Goal: Task Accomplishment & Management: Complete application form

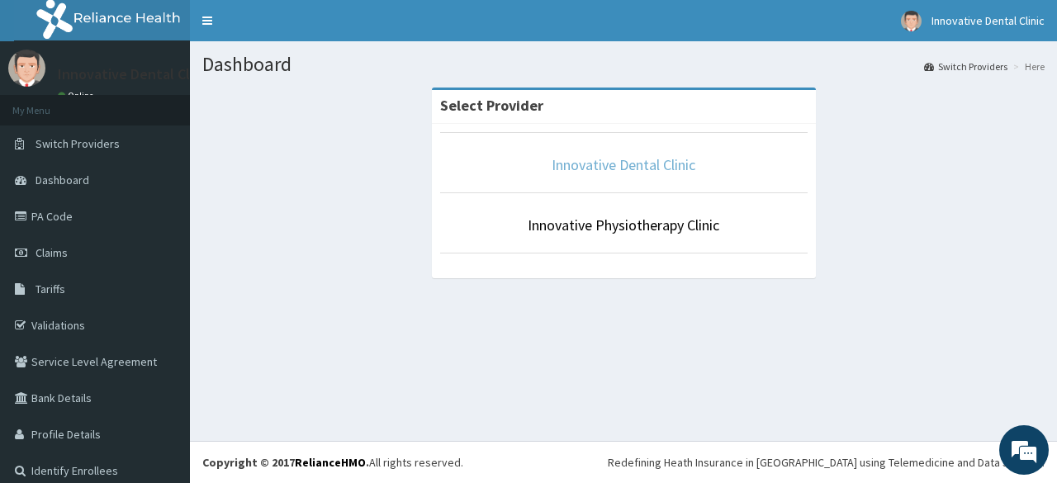
click at [671, 169] on link "Innovative Dental Clinic" at bounding box center [623, 164] width 144 height 19
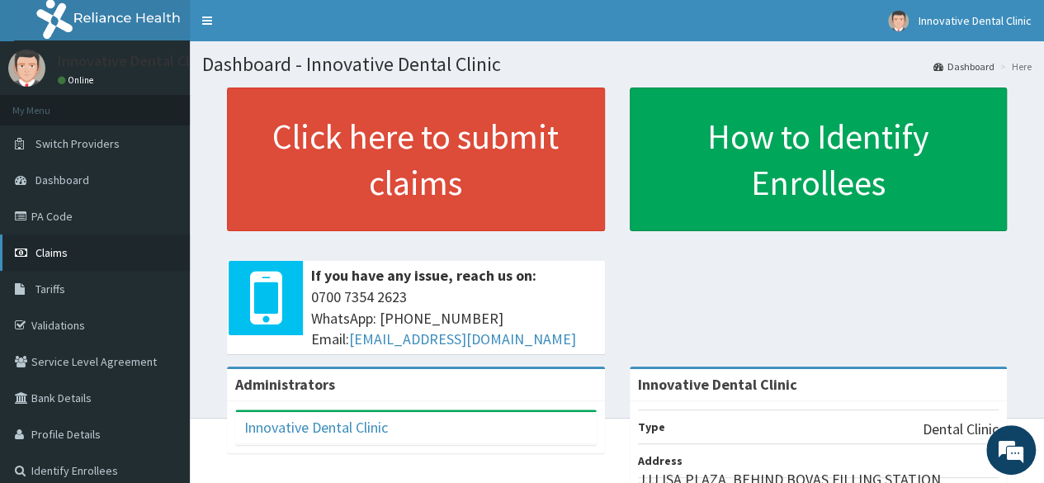
click at [149, 251] on link "Claims" at bounding box center [95, 252] width 190 height 36
click at [121, 215] on link "PA Code" at bounding box center [95, 216] width 190 height 36
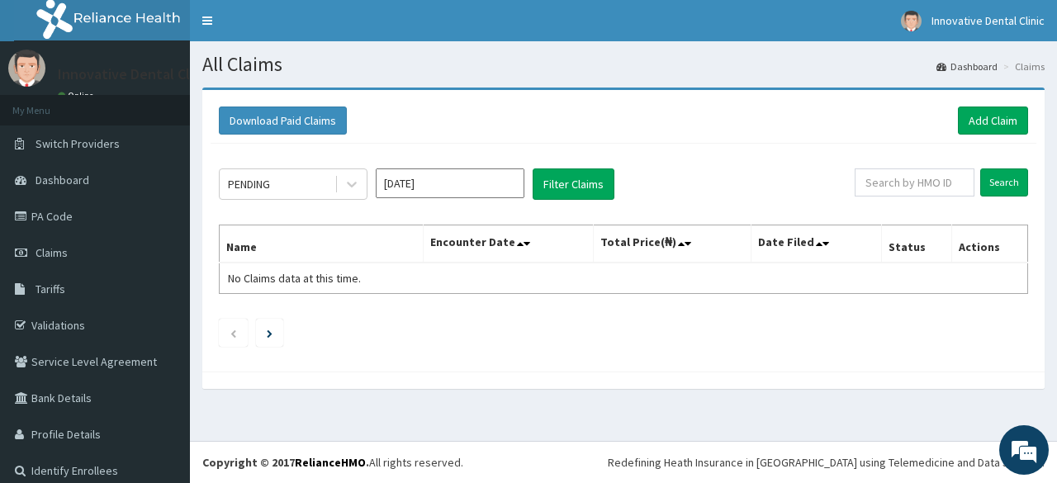
click at [443, 220] on div "PENDING Sep 2025 Filter Claims Search Name Encounter Date Total Price(₦) Date F…" at bounding box center [622, 254] width 825 height 220
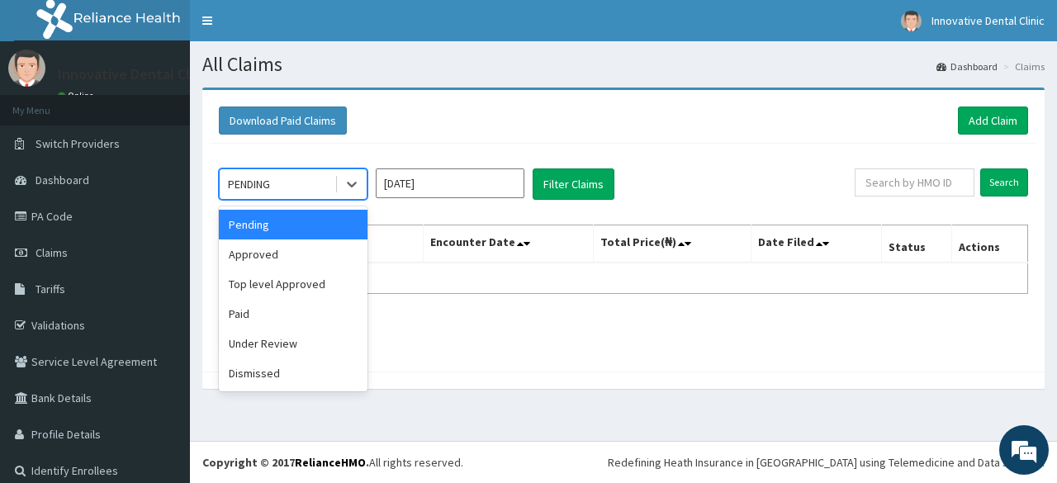
click at [324, 253] on div "Approved" at bounding box center [293, 254] width 149 height 30
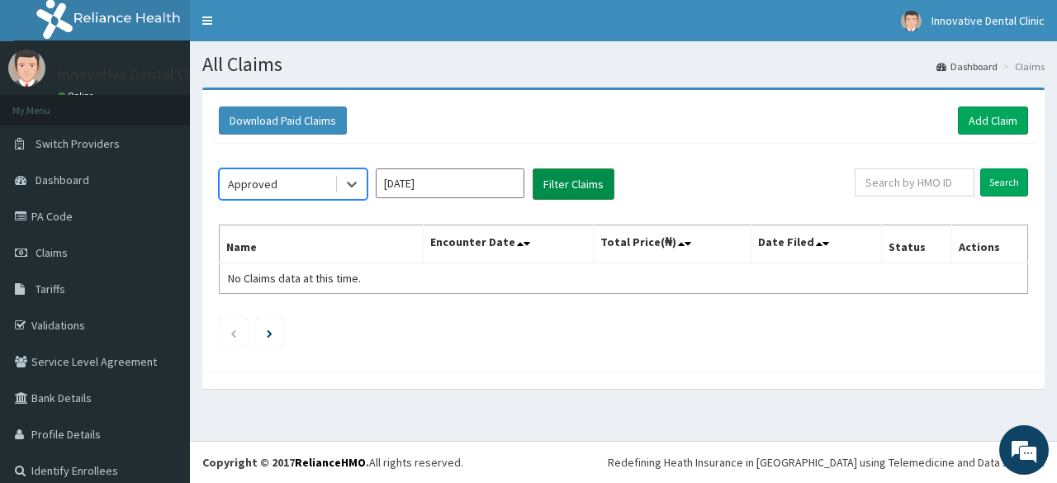
click at [586, 188] on button "Filter Claims" at bounding box center [573, 183] width 82 height 31
click at [478, 187] on input "[DATE]" at bounding box center [450, 183] width 149 height 30
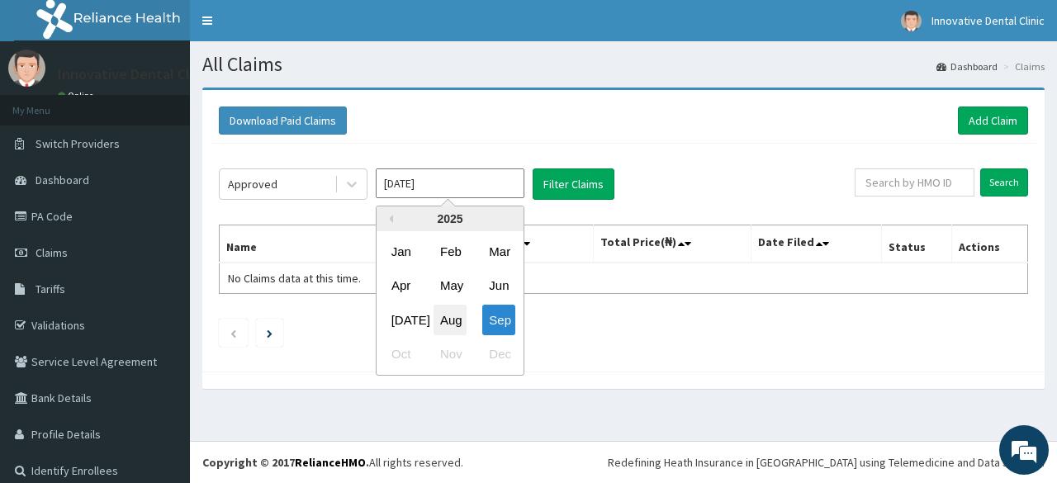
click at [460, 318] on div "Aug" at bounding box center [449, 320] width 33 height 31
type input "[DATE]"
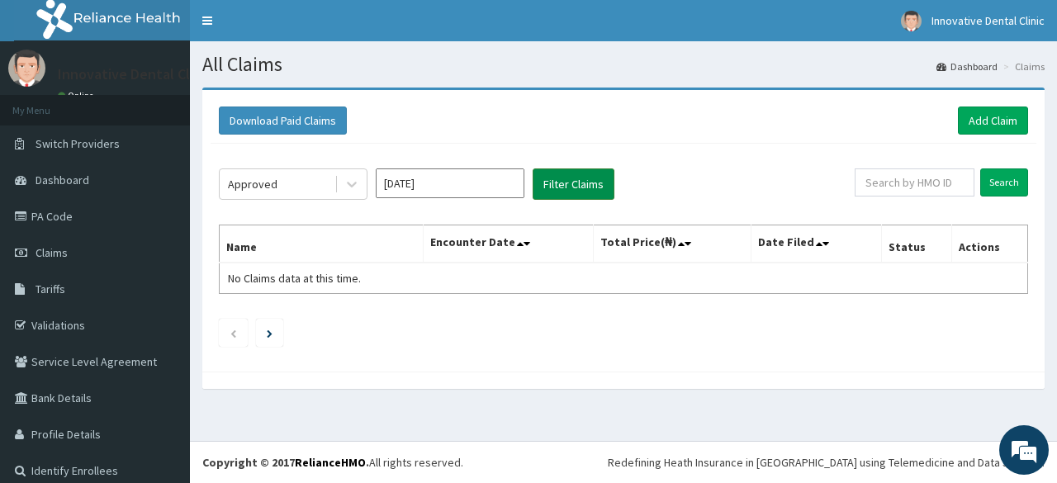
click at [575, 185] on button "Filter Claims" at bounding box center [573, 183] width 82 height 31
click at [589, 184] on button "Filter Claims" at bounding box center [573, 183] width 82 height 31
click at [119, 222] on link "PA Code" at bounding box center [95, 216] width 190 height 36
click at [61, 259] on span "Claims" at bounding box center [51, 252] width 32 height 15
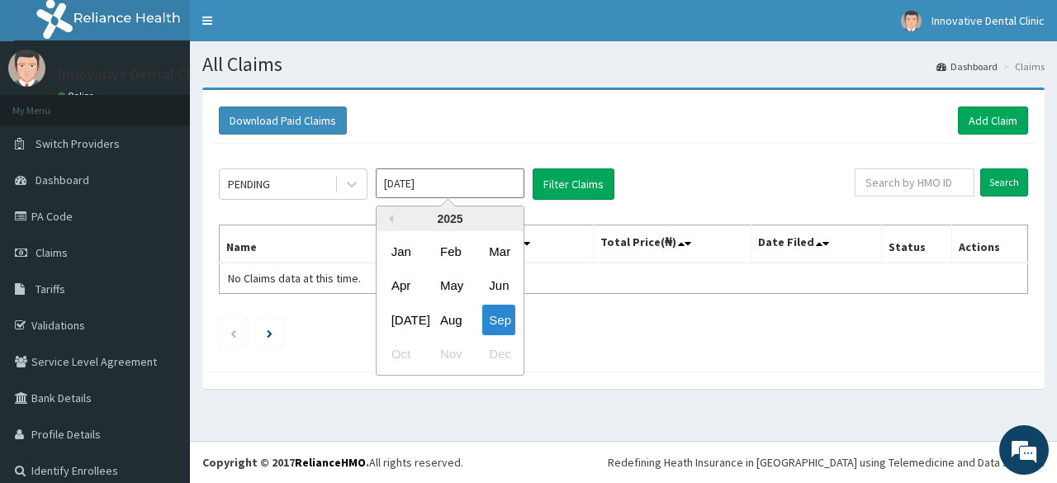
click at [426, 187] on input "Sep 2025" at bounding box center [450, 183] width 149 height 30
click at [456, 329] on div "Aug" at bounding box center [449, 320] width 33 height 31
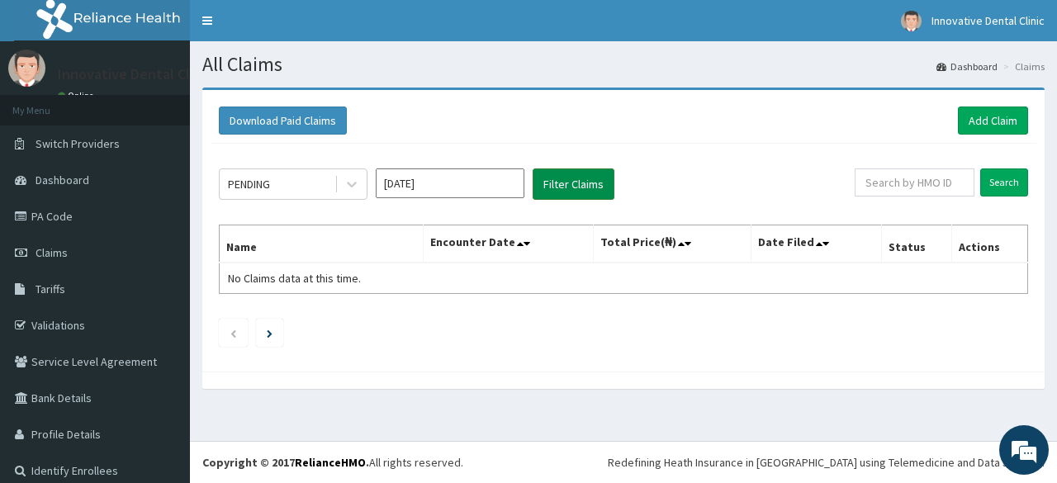
click at [562, 185] on button "Filter Claims" at bounding box center [573, 183] width 82 height 31
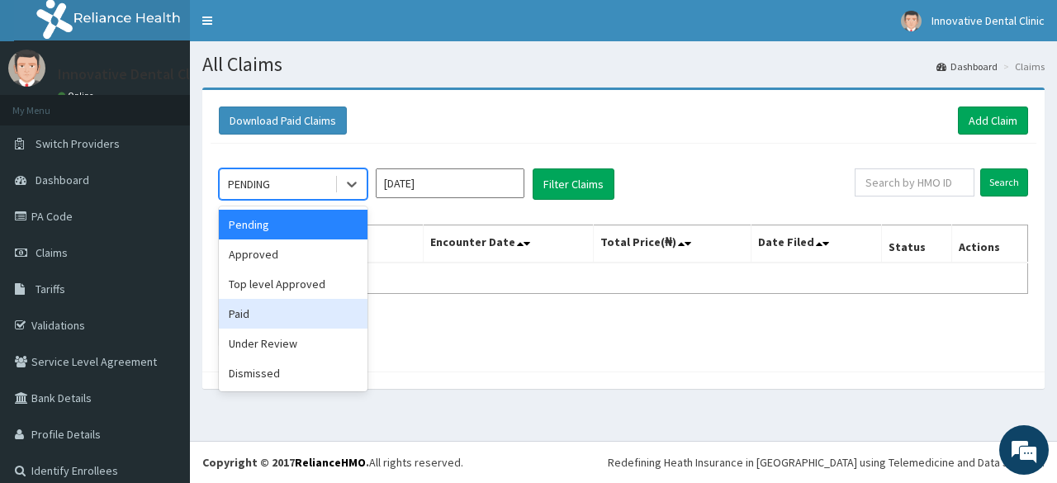
click at [277, 313] on div "Paid" at bounding box center [293, 314] width 149 height 30
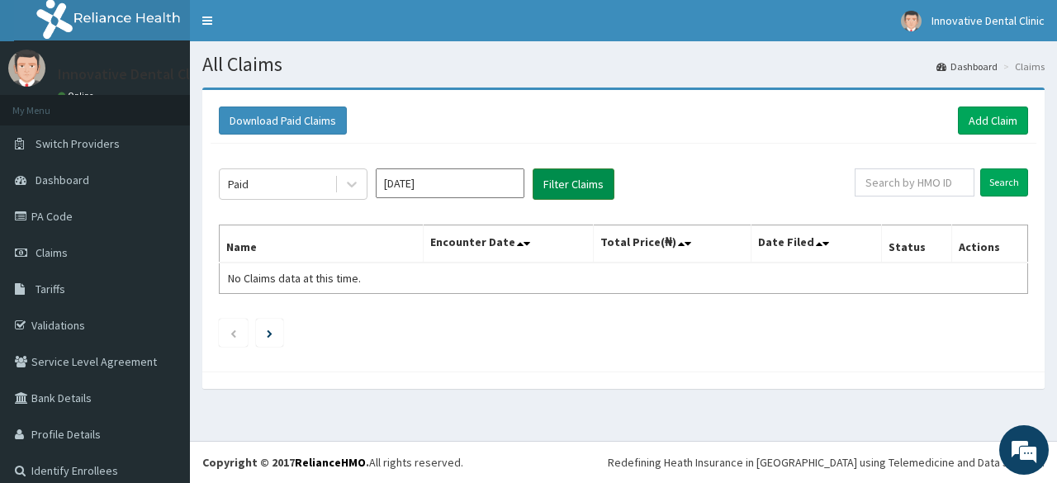
click at [550, 181] on button "Filter Claims" at bounding box center [573, 183] width 82 height 31
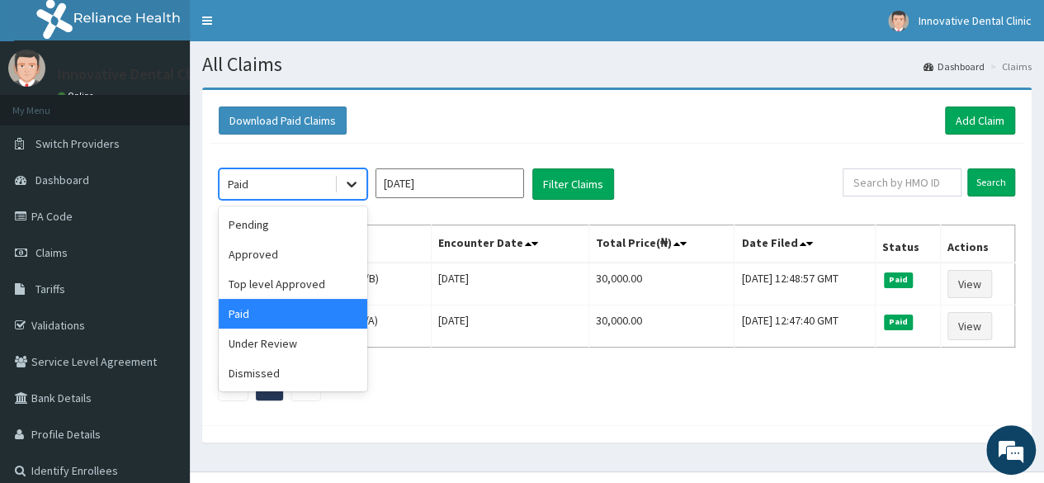
click at [352, 192] on div at bounding box center [352, 184] width 30 height 30
click at [442, 191] on input "Aug 2025" at bounding box center [450, 183] width 149 height 30
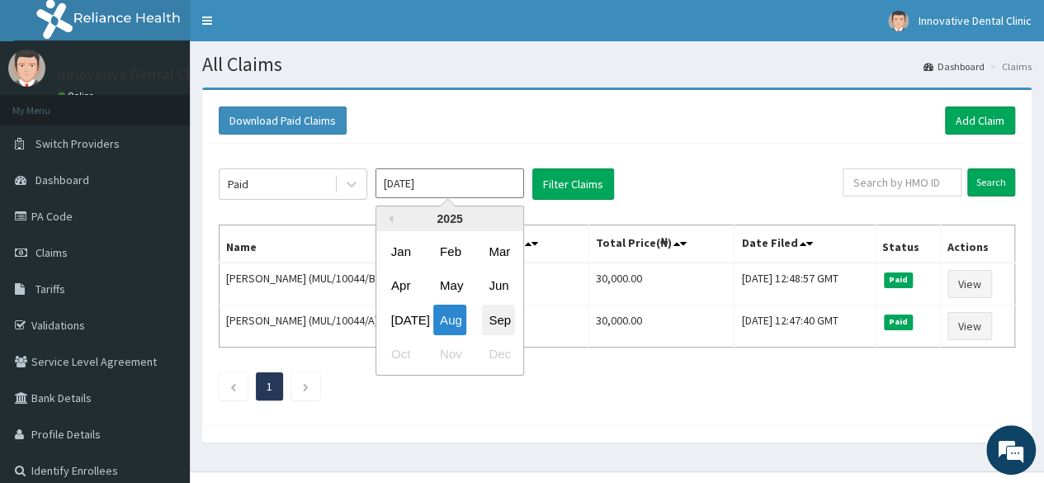
click at [492, 316] on div "Sep" at bounding box center [498, 320] width 33 height 31
type input "Sep 2025"
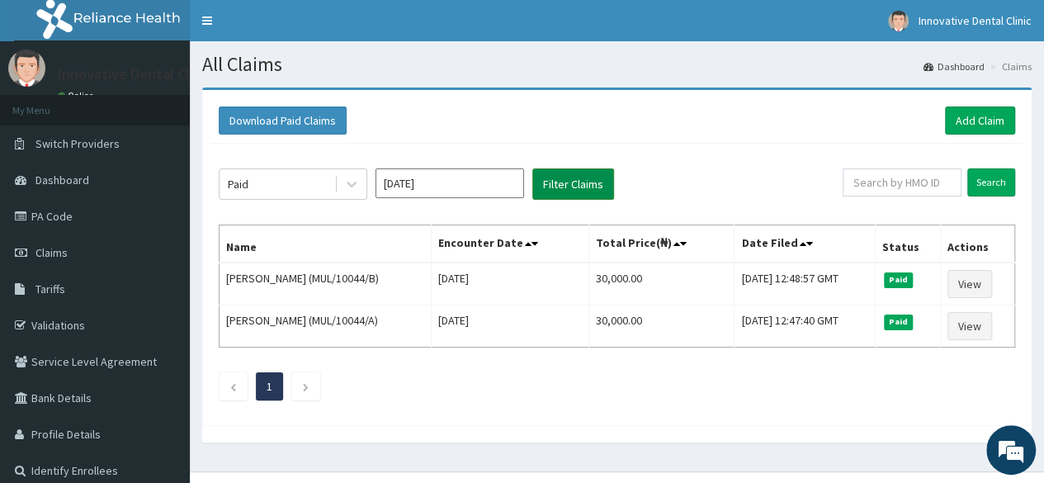
click at [569, 185] on button "Filter Claims" at bounding box center [573, 183] width 82 height 31
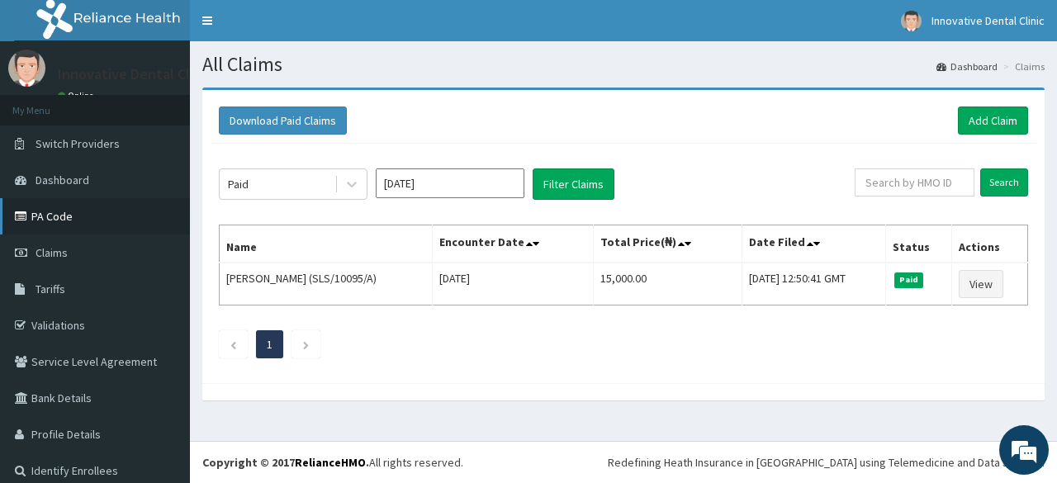
click at [97, 210] on link "PA Code" at bounding box center [95, 216] width 190 height 36
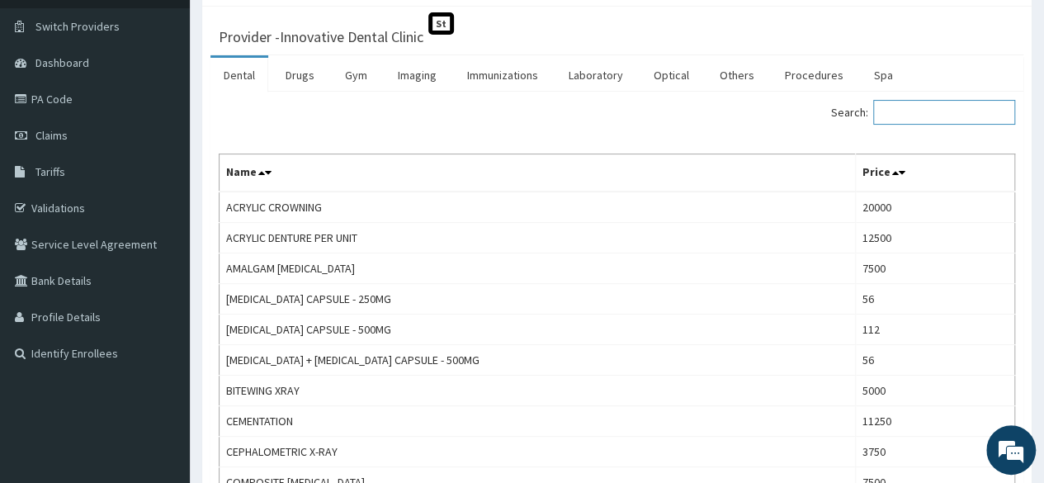
click at [925, 118] on input "Search:" at bounding box center [944, 112] width 142 height 25
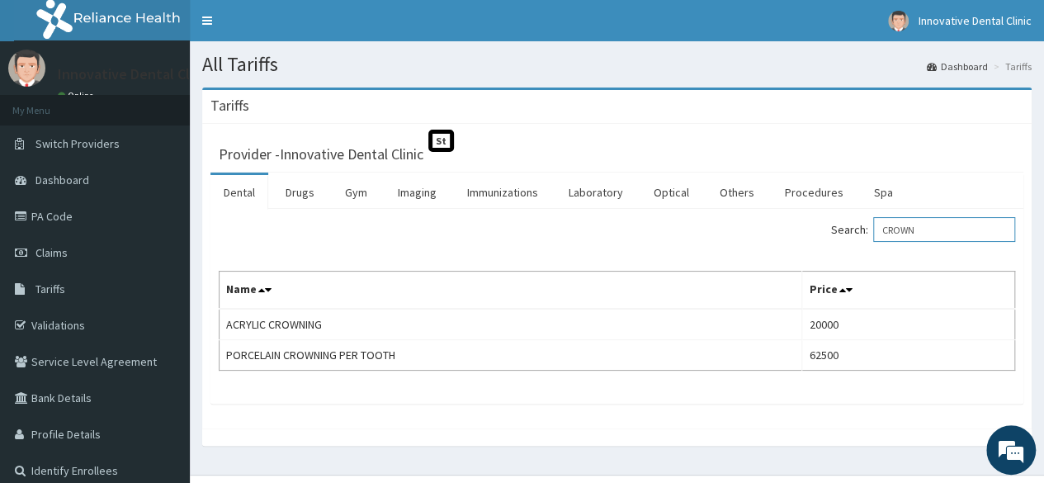
click at [991, 233] on input "CROWN" at bounding box center [944, 229] width 142 height 25
click at [954, 239] on input "CROWN" at bounding box center [944, 229] width 142 height 25
type input "C"
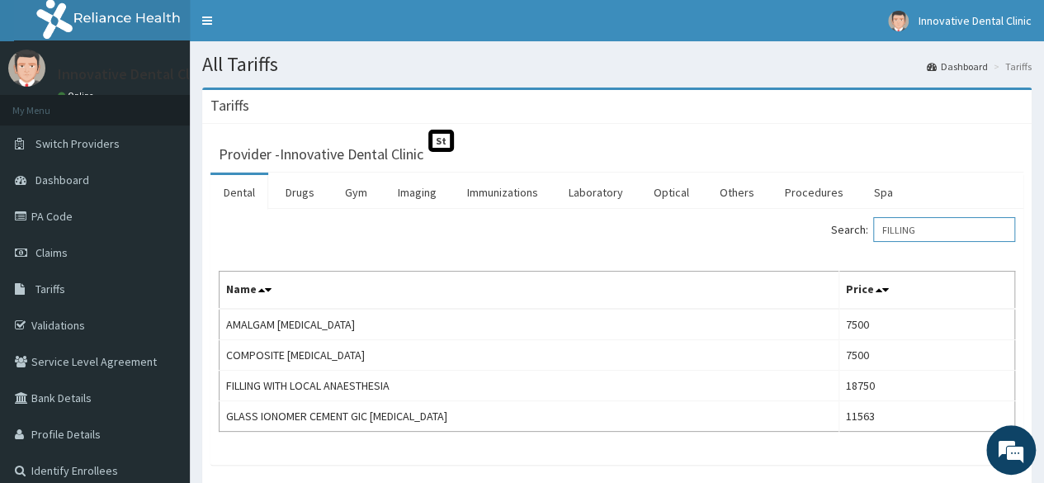
click at [959, 234] on input "FILLING" at bounding box center [944, 229] width 142 height 25
type input "F"
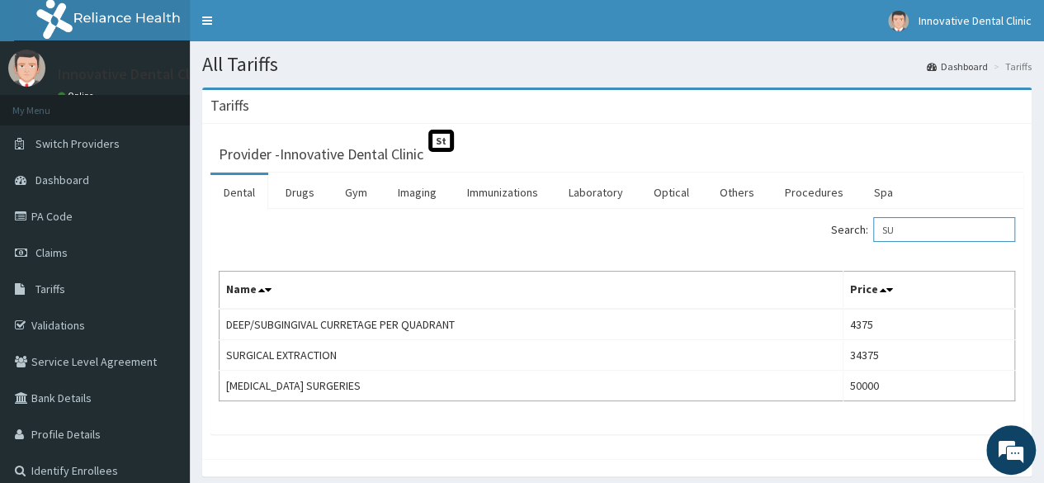
type input "S"
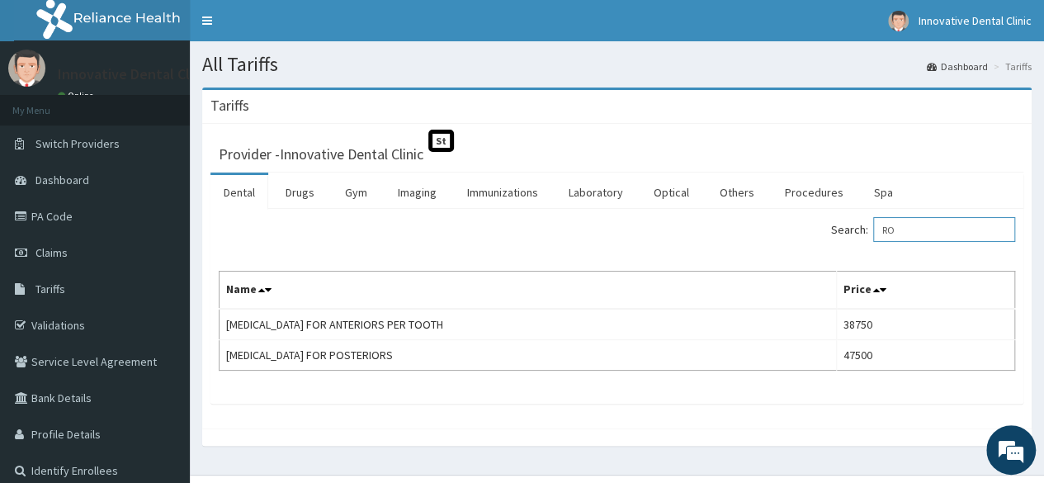
type input "R"
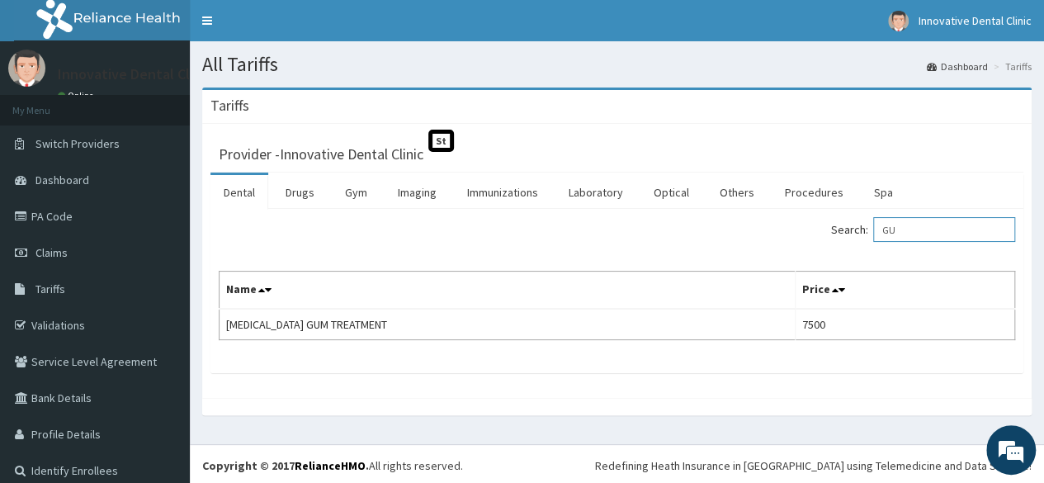
type input "G"
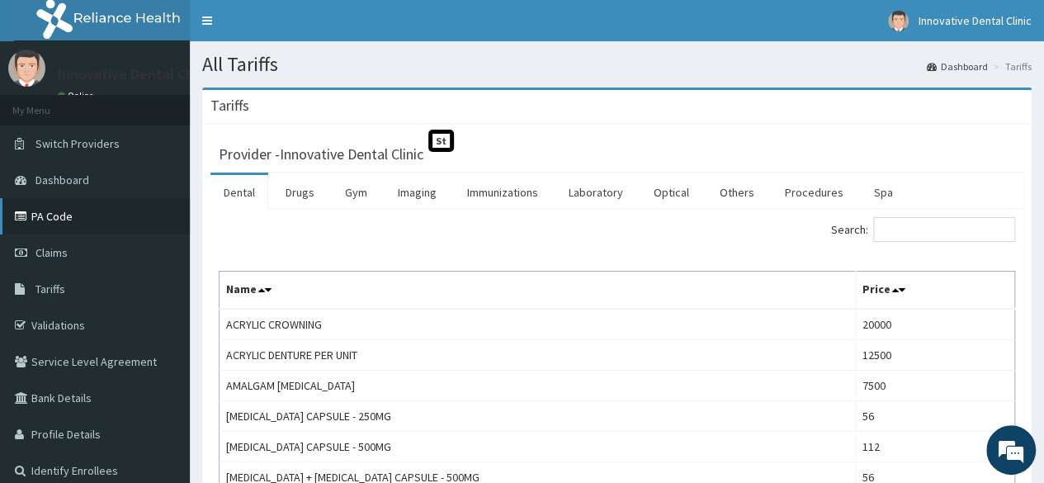
click at [135, 220] on link "PA Code" at bounding box center [95, 216] width 190 height 36
click at [239, 196] on link "Dental" at bounding box center [239, 192] width 58 height 35
click at [89, 213] on link "PA Code" at bounding box center [95, 216] width 190 height 36
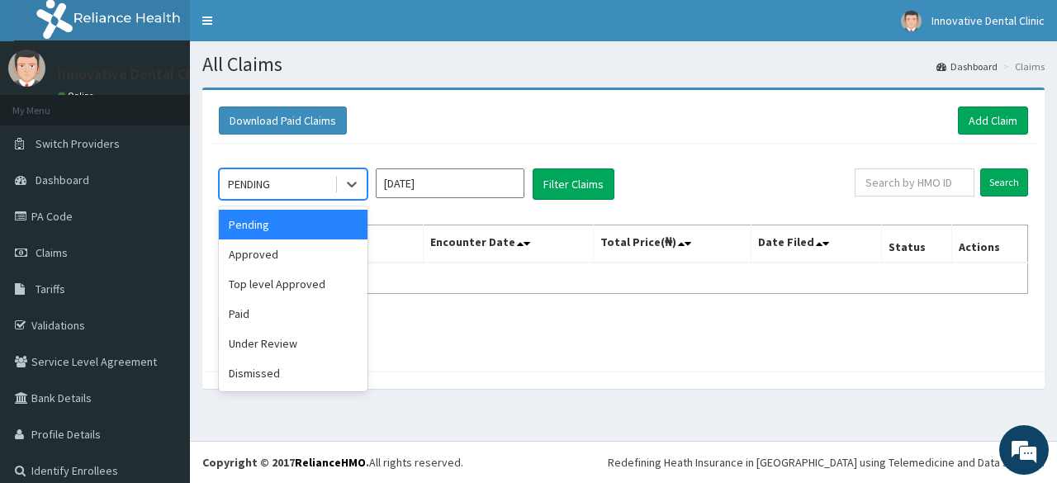
click at [279, 314] on div "Paid" at bounding box center [293, 314] width 149 height 30
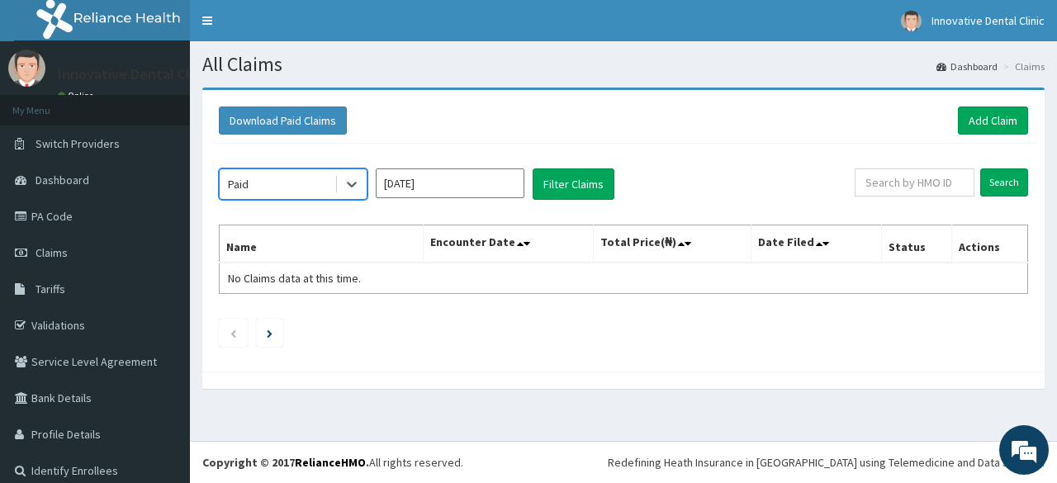
click at [499, 177] on input "Sep 2025" at bounding box center [450, 183] width 149 height 30
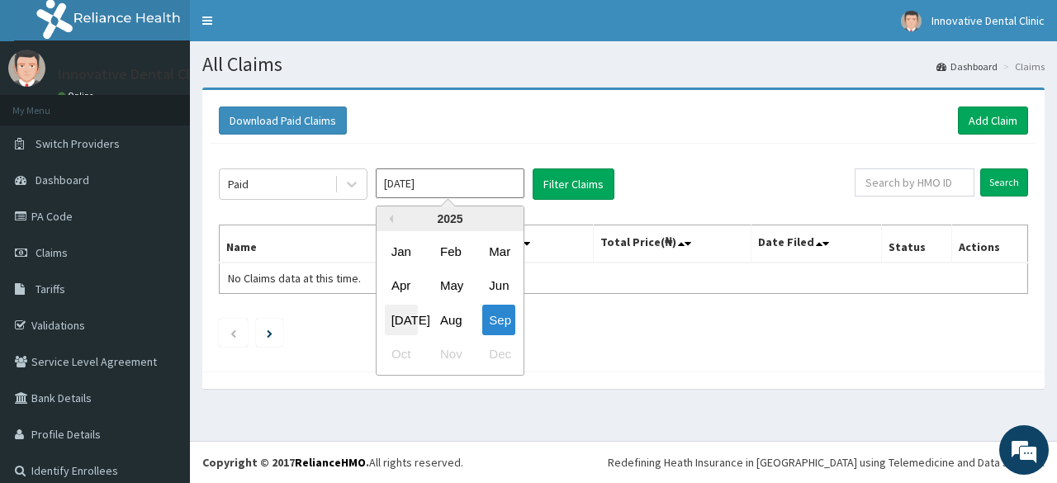
click at [412, 320] on div "Jul" at bounding box center [401, 320] width 33 height 31
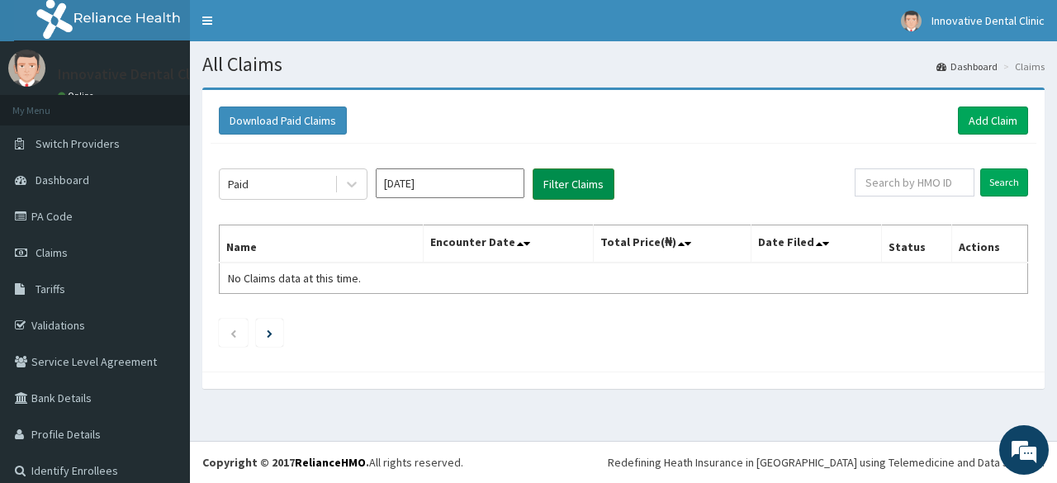
click at [578, 185] on button "Filter Claims" at bounding box center [573, 183] width 82 height 31
click at [557, 170] on button "Filter Claims" at bounding box center [573, 183] width 82 height 31
click at [594, 187] on button "Filter Claims" at bounding box center [573, 183] width 82 height 31
click at [574, 184] on button "Filter Claims" at bounding box center [573, 183] width 82 height 31
click at [446, 178] on input "Jul 2025" at bounding box center [450, 183] width 149 height 30
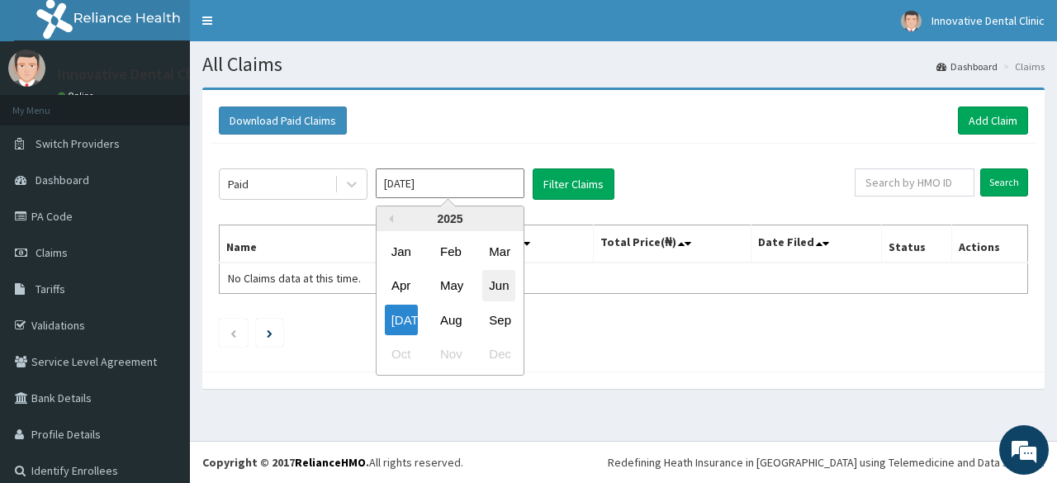
click at [499, 289] on div "Jun" at bounding box center [498, 286] width 33 height 31
type input "Jun 2025"
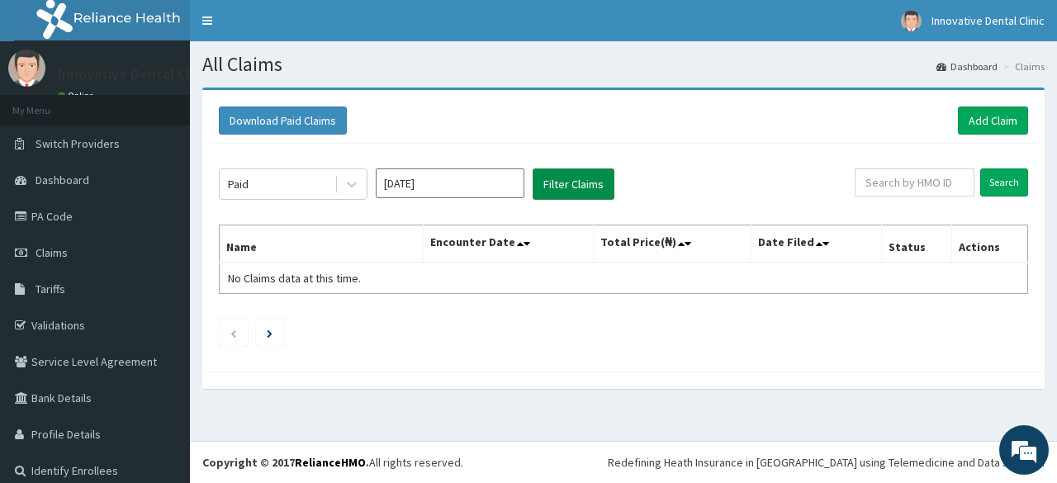
click at [589, 193] on button "Filter Claims" at bounding box center [573, 183] width 82 height 31
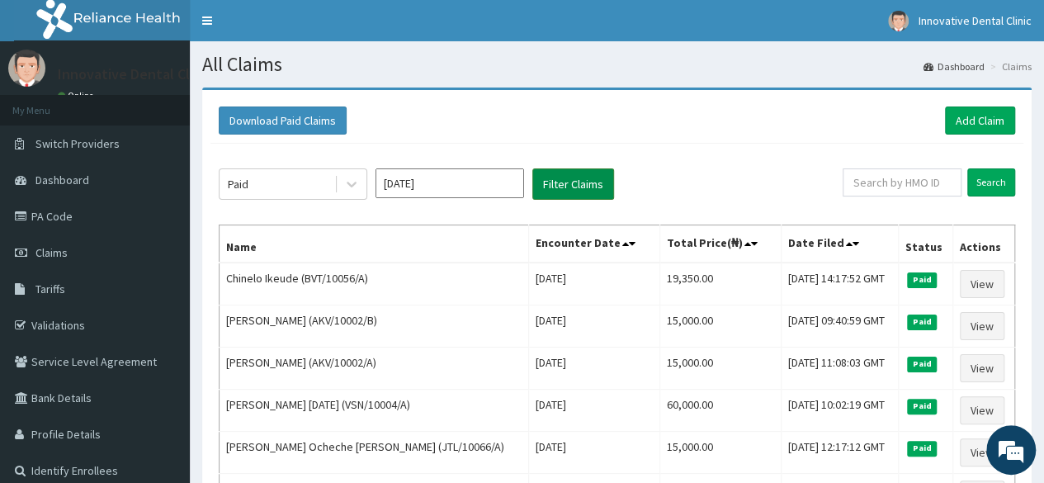
click at [582, 192] on button "Filter Claims" at bounding box center [573, 183] width 82 height 31
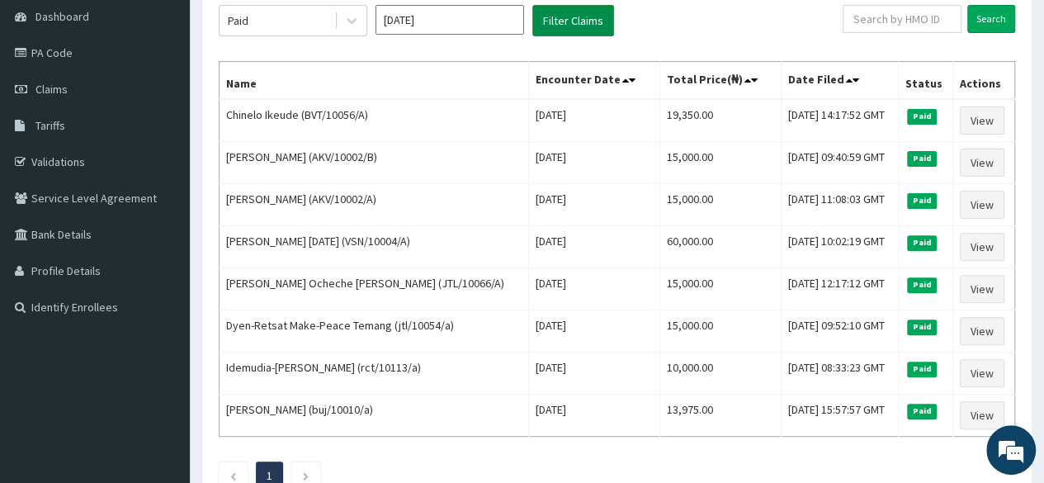
scroll to position [164, 0]
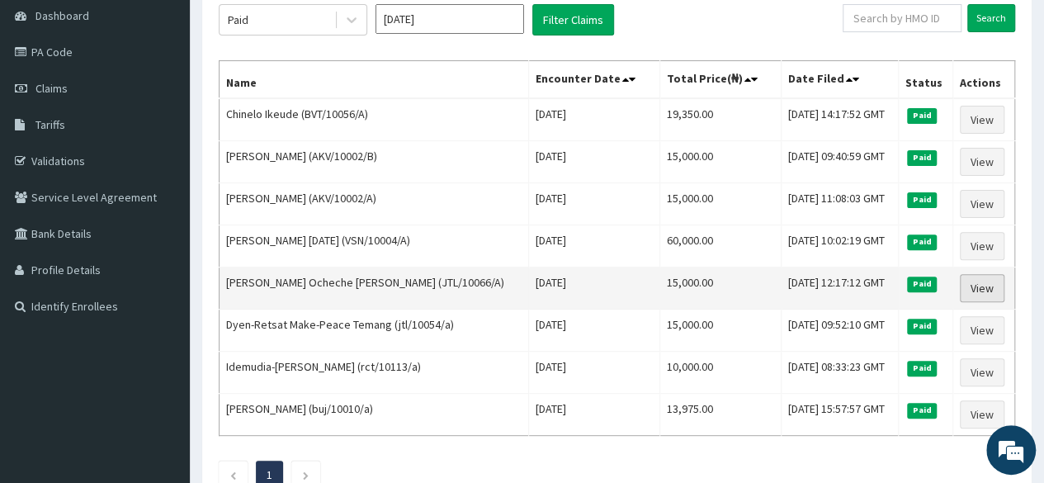
click at [981, 291] on link "View" at bounding box center [982, 288] width 45 height 28
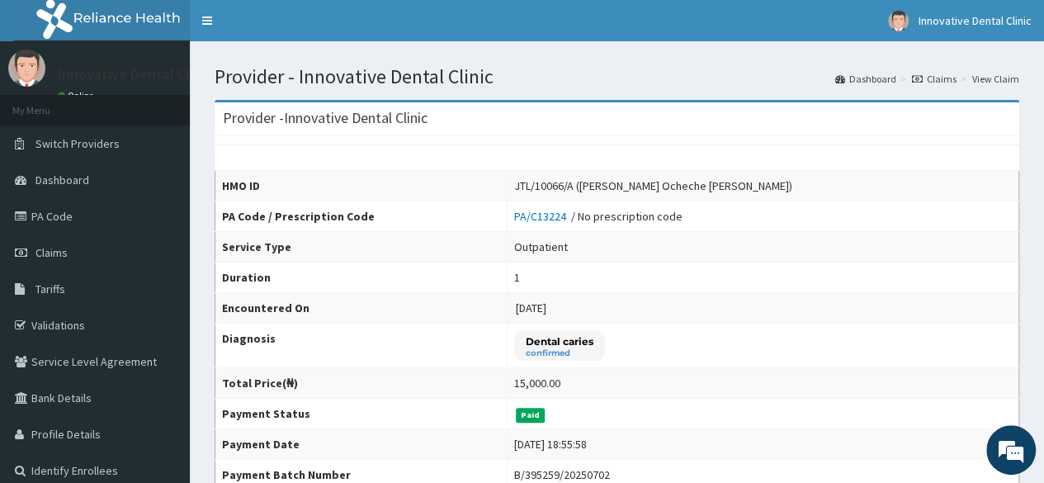
click at [991, 81] on link "View Claim" at bounding box center [995, 79] width 47 height 14
click at [942, 83] on link "Claims" at bounding box center [934, 79] width 45 height 14
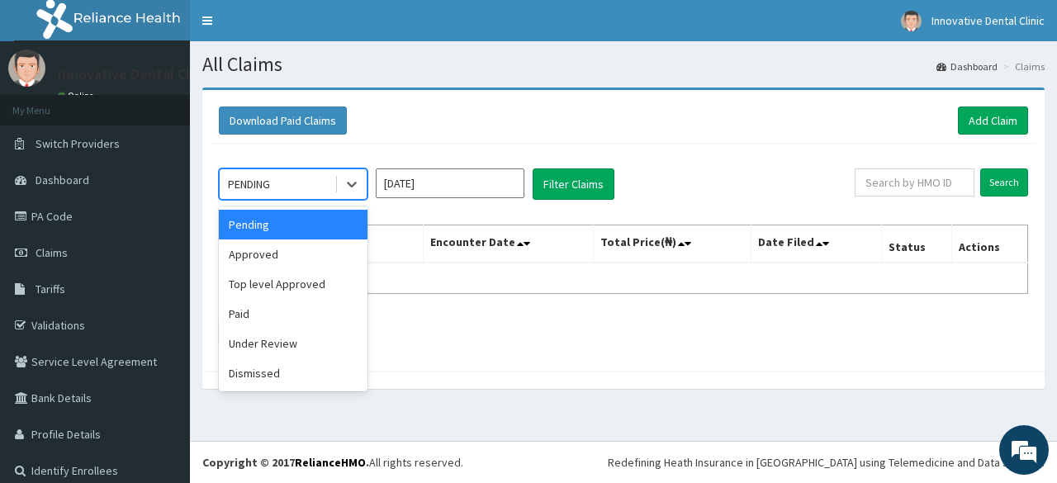
click at [300, 316] on div "Paid" at bounding box center [293, 314] width 149 height 30
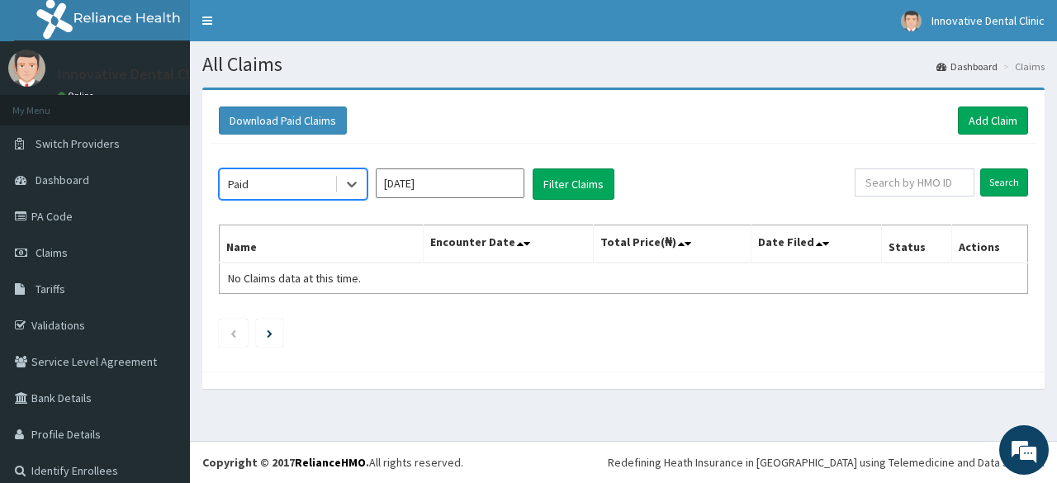
click at [494, 178] on input "Sep 2025" at bounding box center [450, 183] width 149 height 30
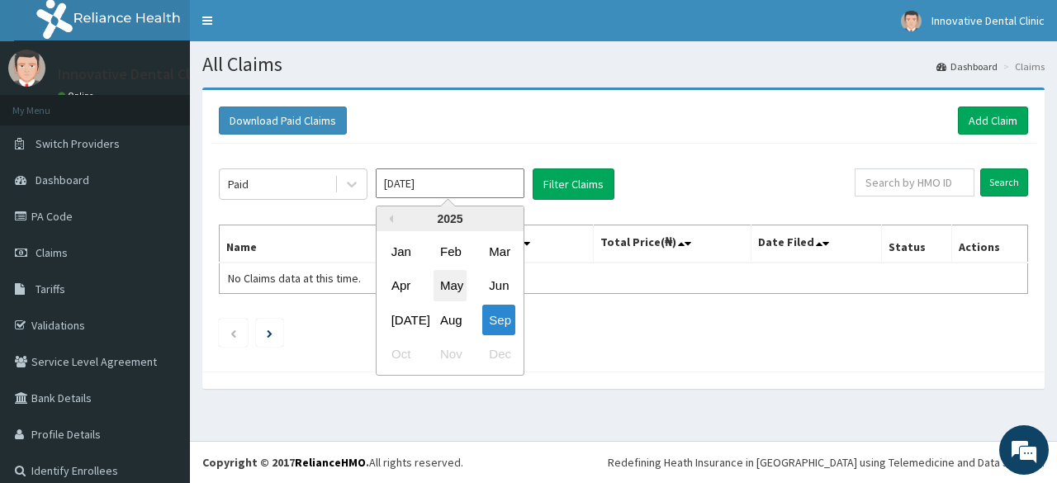
click at [454, 286] on div "May" at bounding box center [449, 286] width 33 height 31
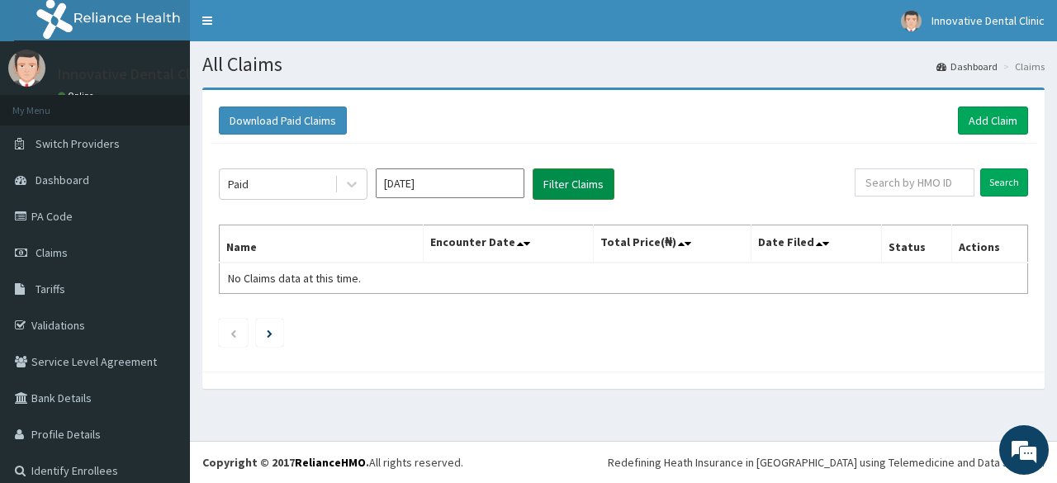
click at [578, 191] on button "Filter Claims" at bounding box center [573, 183] width 82 height 31
click at [441, 187] on input "May 2025" at bounding box center [450, 183] width 149 height 30
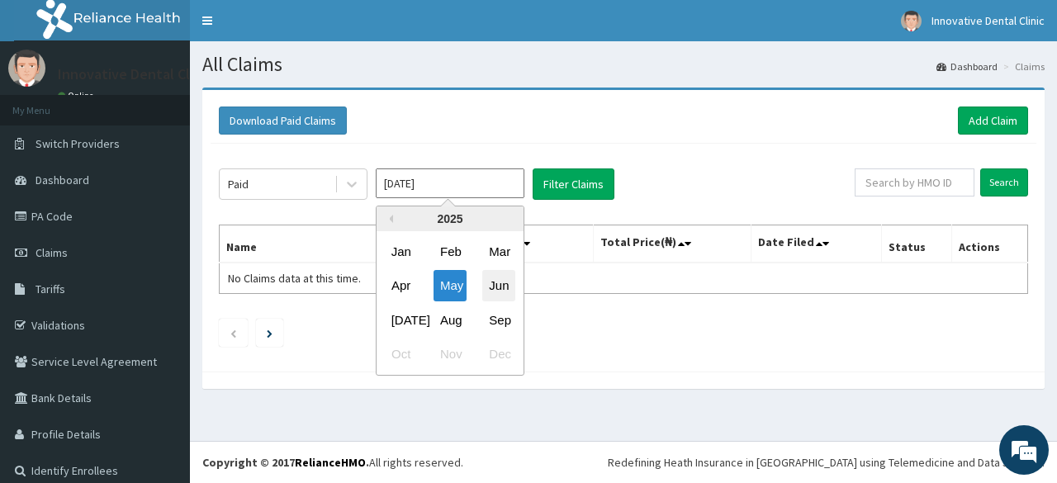
click at [499, 289] on div "Jun" at bounding box center [498, 286] width 33 height 31
type input "Jun 2025"
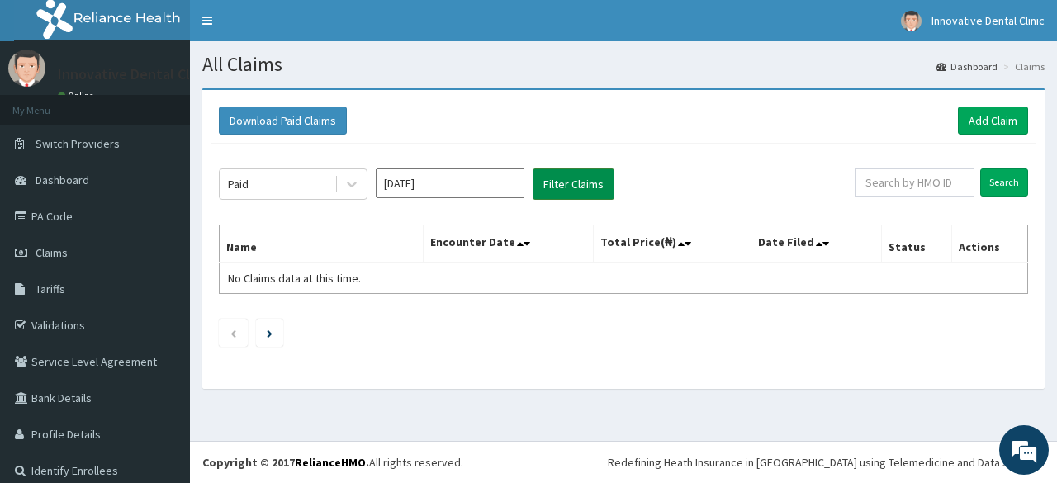
click at [610, 188] on button "Filter Claims" at bounding box center [573, 183] width 82 height 31
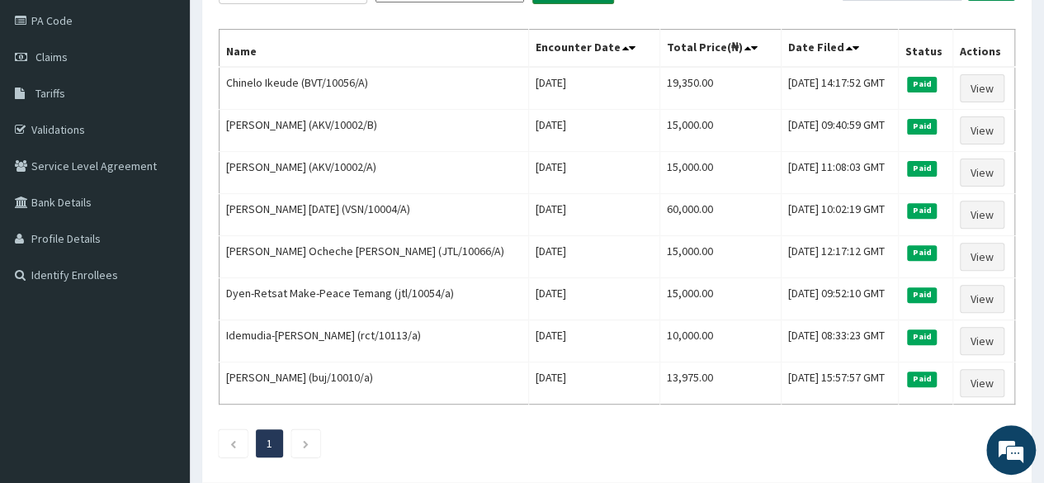
scroll to position [194, 0]
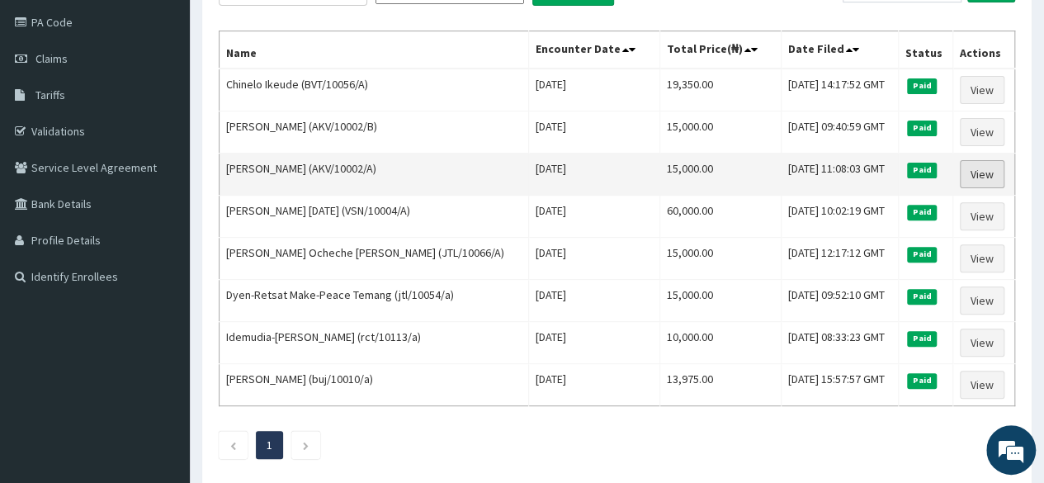
click at [981, 172] on link "View" at bounding box center [982, 174] width 45 height 28
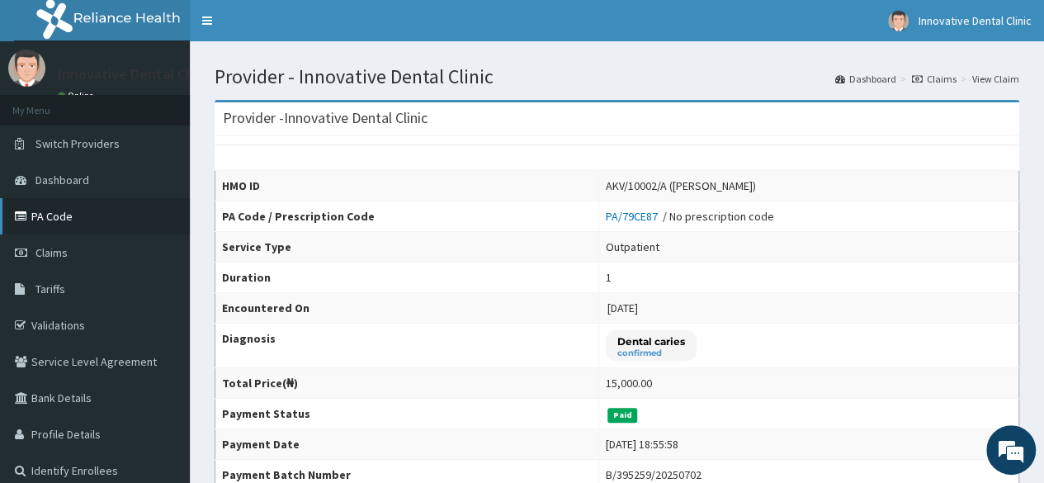
click at [64, 210] on link "PA Code" at bounding box center [95, 216] width 190 height 36
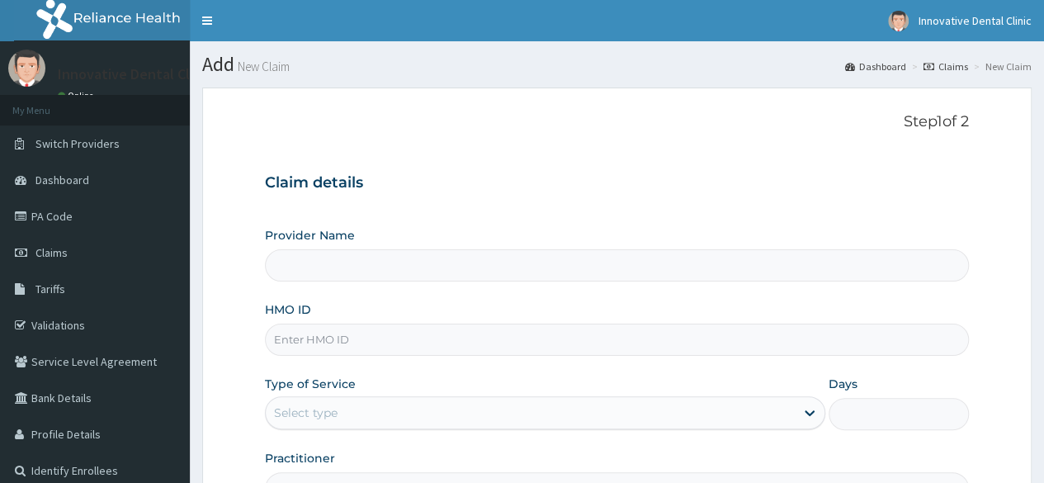
click at [522, 269] on input "Provider Name" at bounding box center [617, 265] width 704 height 32
type input "Innovative Dental Clinic"
click at [436, 351] on input "HMO ID" at bounding box center [617, 340] width 704 height 32
click at [509, 340] on input "HMO ID" at bounding box center [617, 340] width 704 height 32
click at [410, 342] on input "HMO ID" at bounding box center [617, 340] width 704 height 32
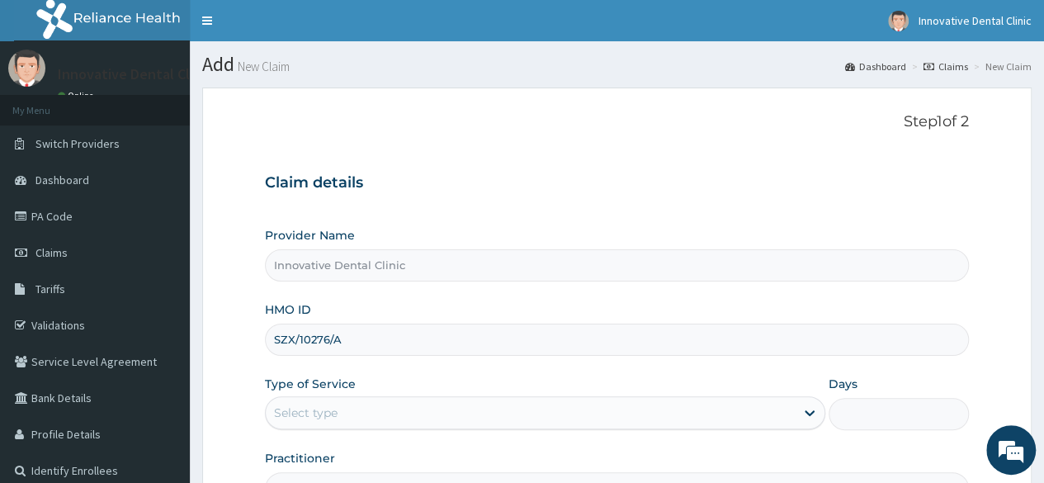
type input "SZX/10276/A"
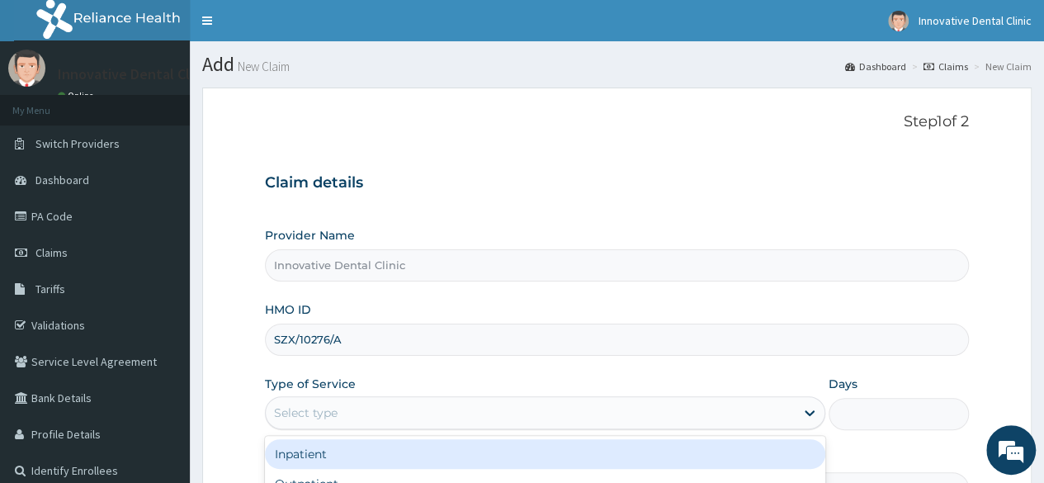
click at [337, 413] on div "Select type" at bounding box center [306, 412] width 64 height 17
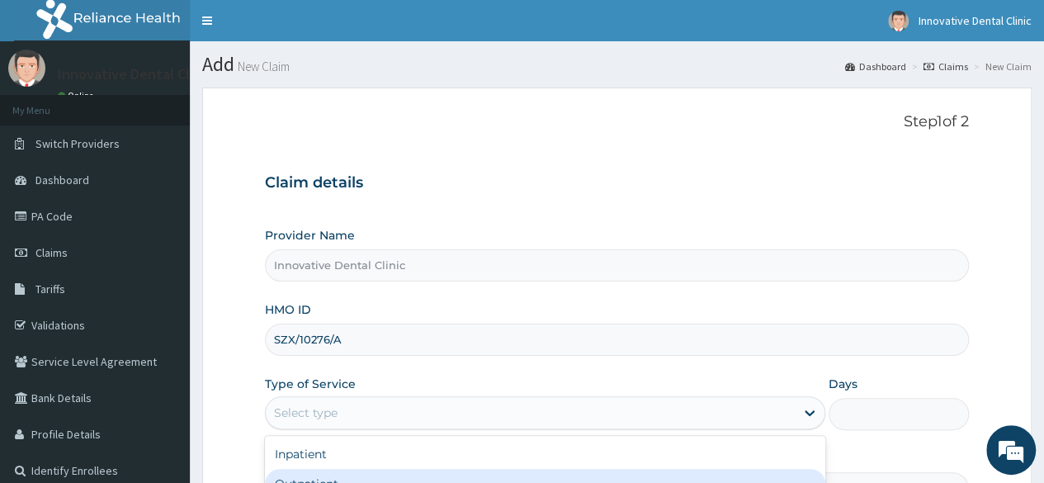
click at [338, 478] on div "Outpatient" at bounding box center [545, 484] width 560 height 30
type input "1"
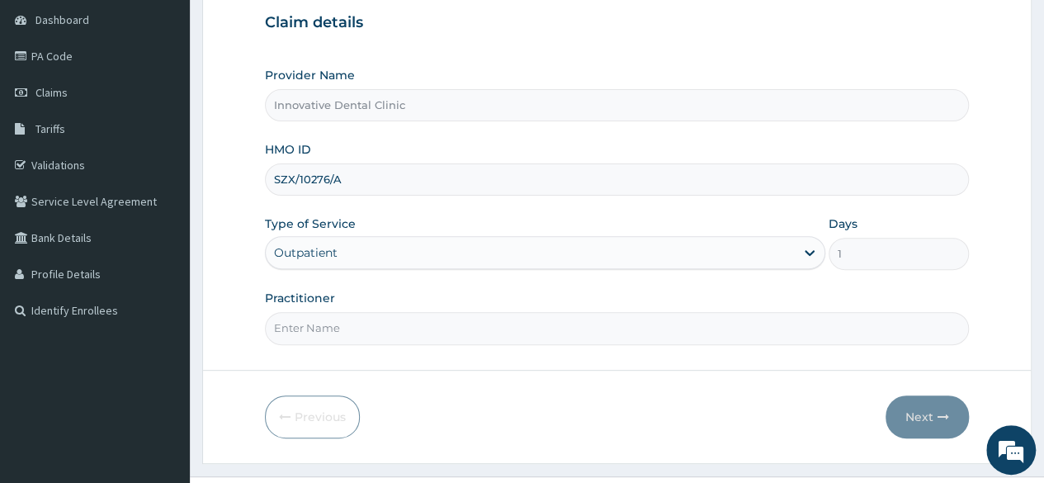
scroll to position [168, 0]
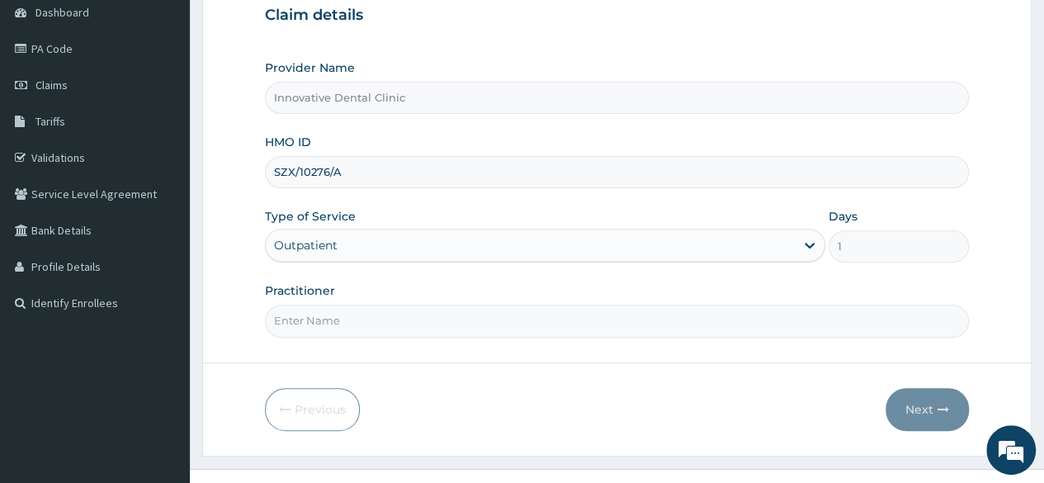
click at [763, 343] on form "Step 1 of 2 Claim details Provider Name Innovative Dental Clinic HMO ID SZX/102…" at bounding box center [617, 188] width 830 height 536
click at [639, 322] on input "Practitioner" at bounding box center [617, 321] width 704 height 32
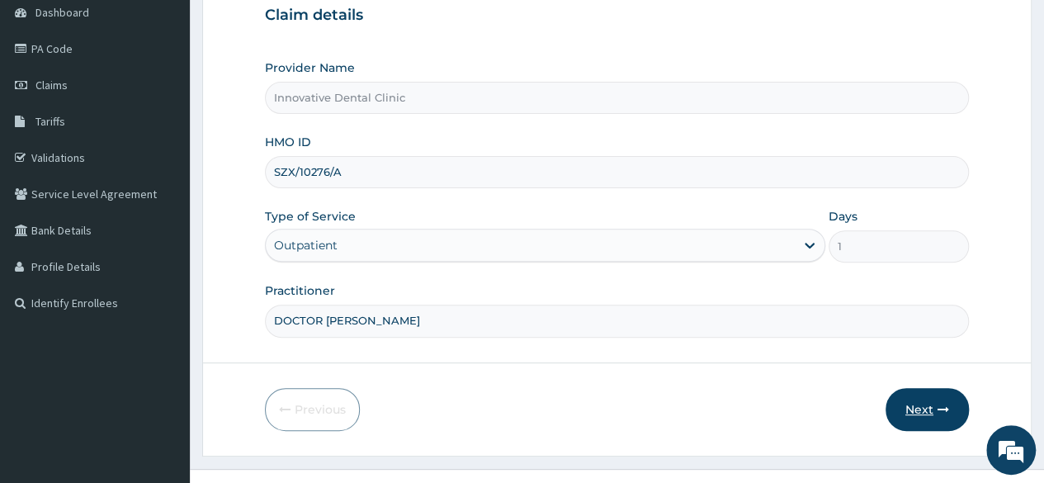
type input "DOCTOR ANDREW"
click at [936, 409] on button "Next" at bounding box center [927, 409] width 83 height 43
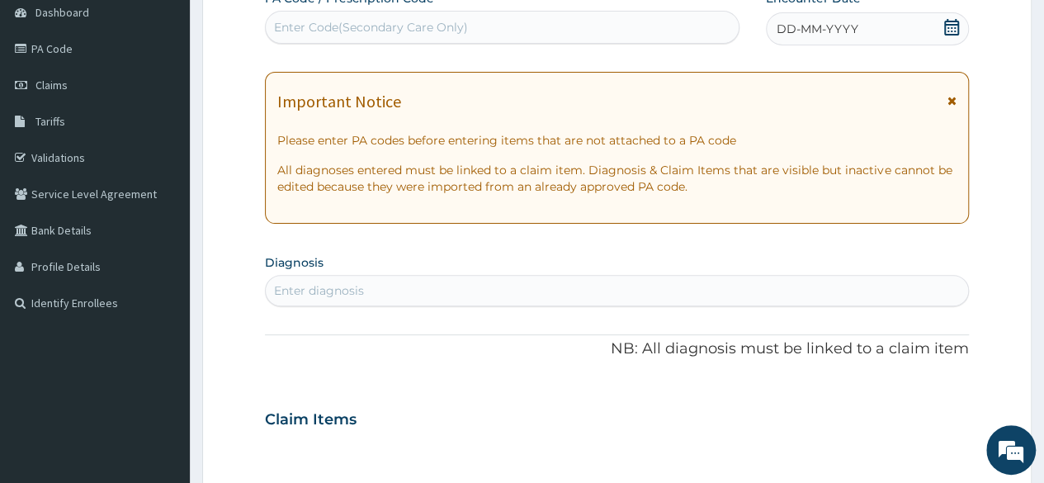
click at [535, 31] on div "Enter Code(Secondary Care Only)" at bounding box center [502, 27] width 472 height 26
type input "PA/864149"
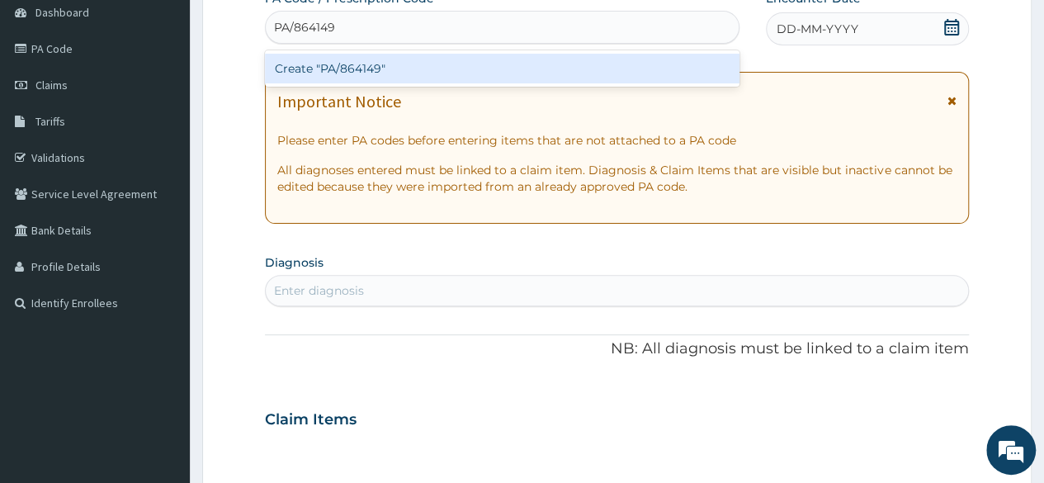
click at [616, 69] on div "Create "PA/864149"" at bounding box center [502, 69] width 474 height 30
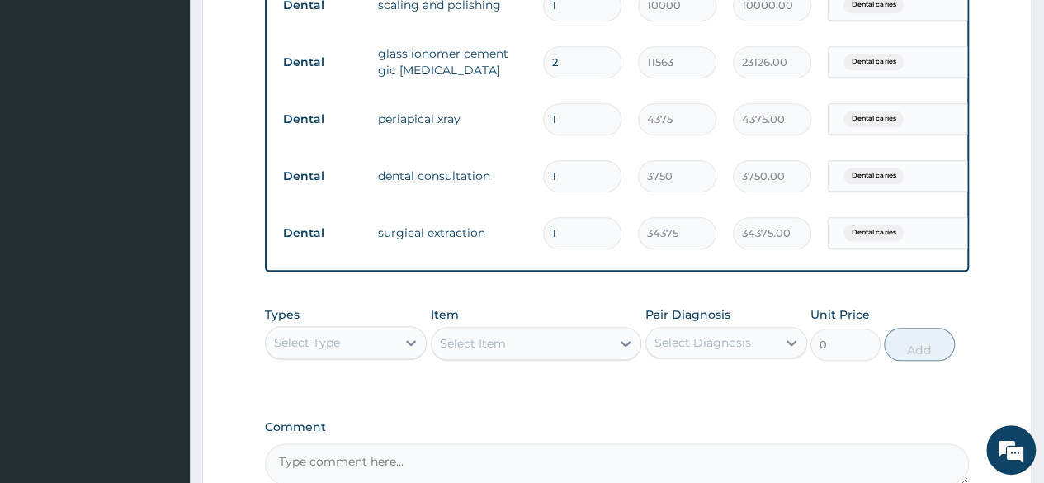
scroll to position [982, 0]
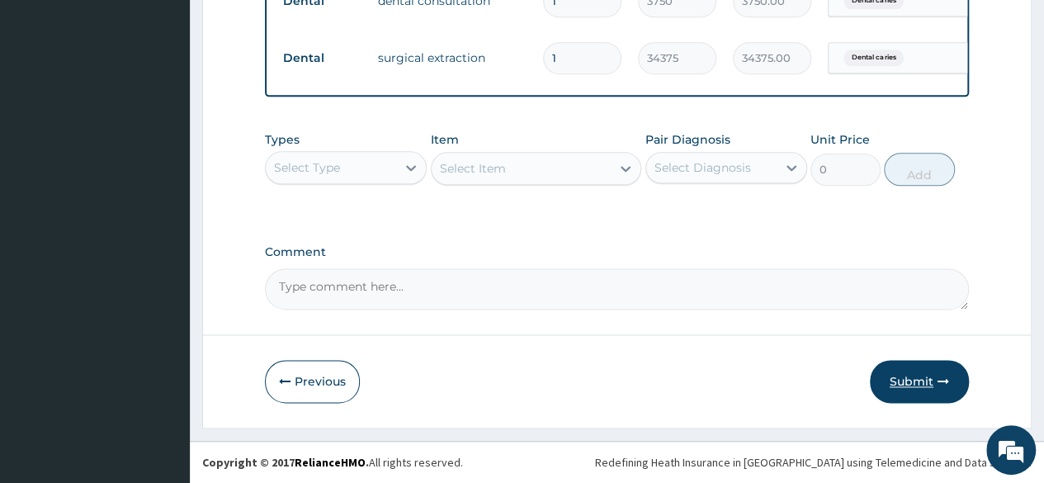
click at [901, 372] on button "Submit" at bounding box center [919, 381] width 99 height 43
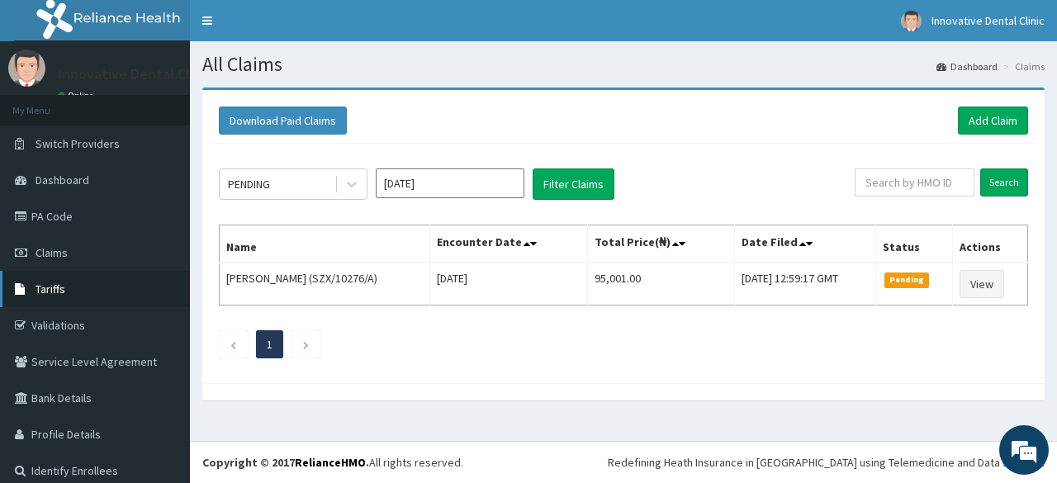
click at [73, 292] on link "Tariffs" at bounding box center [95, 289] width 190 height 36
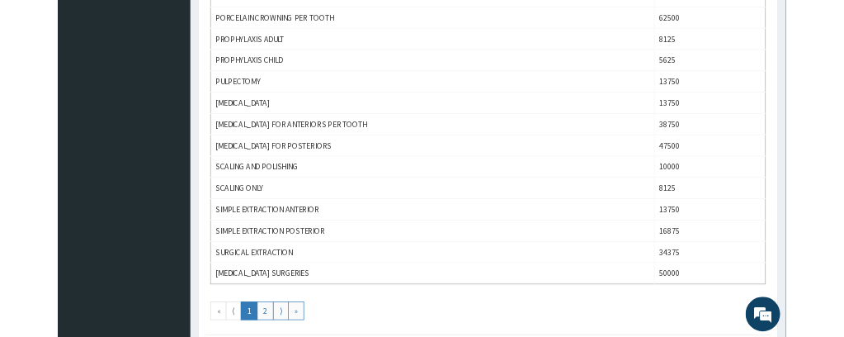
scroll to position [1434, 0]
